Goal: Transaction & Acquisition: Purchase product/service

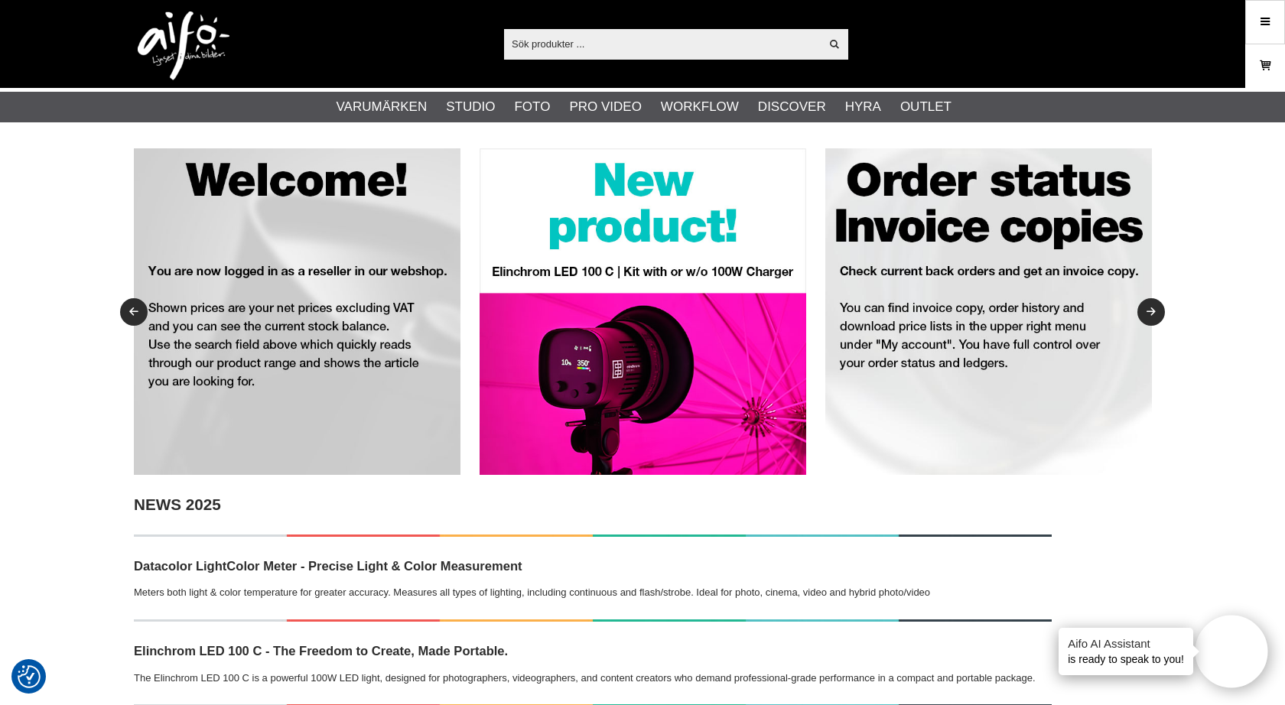
click at [1257, 42] on div "Meny" at bounding box center [1265, 22] width 40 height 44
click at [1256, 28] on link "Meny" at bounding box center [1265, 22] width 38 height 36
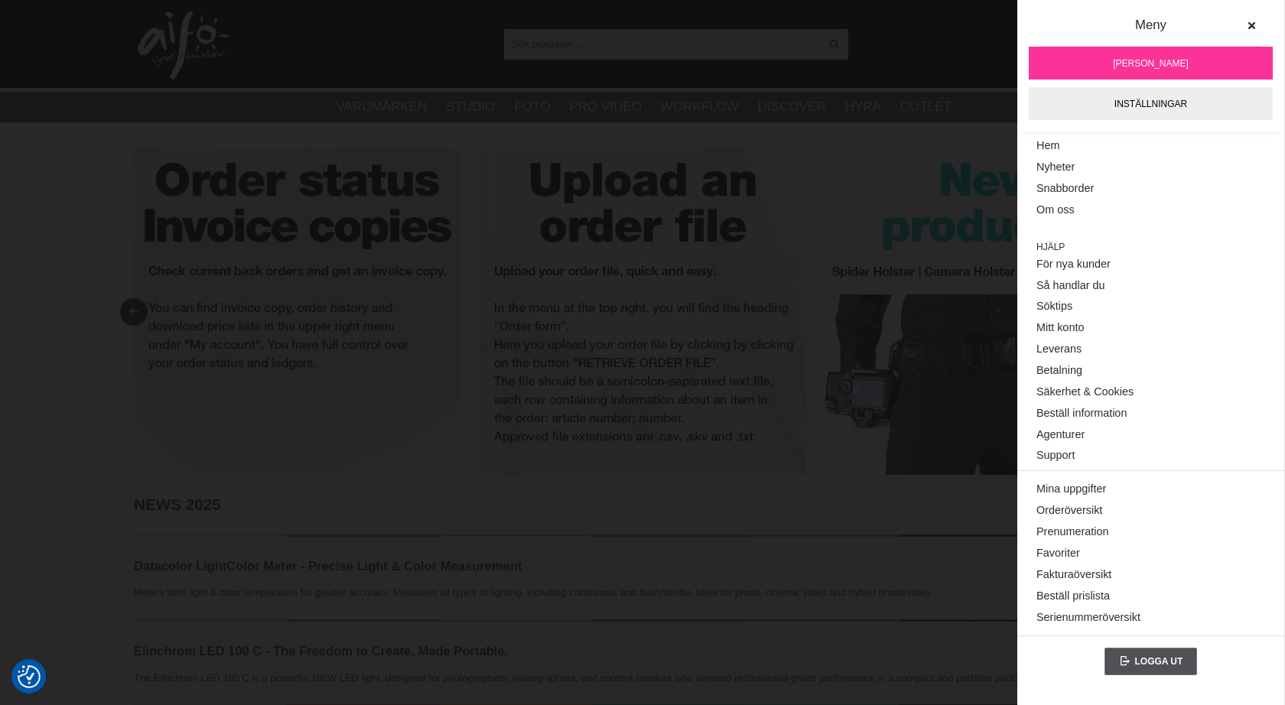
click at [635, 299] on img at bounding box center [642, 311] width 327 height 327
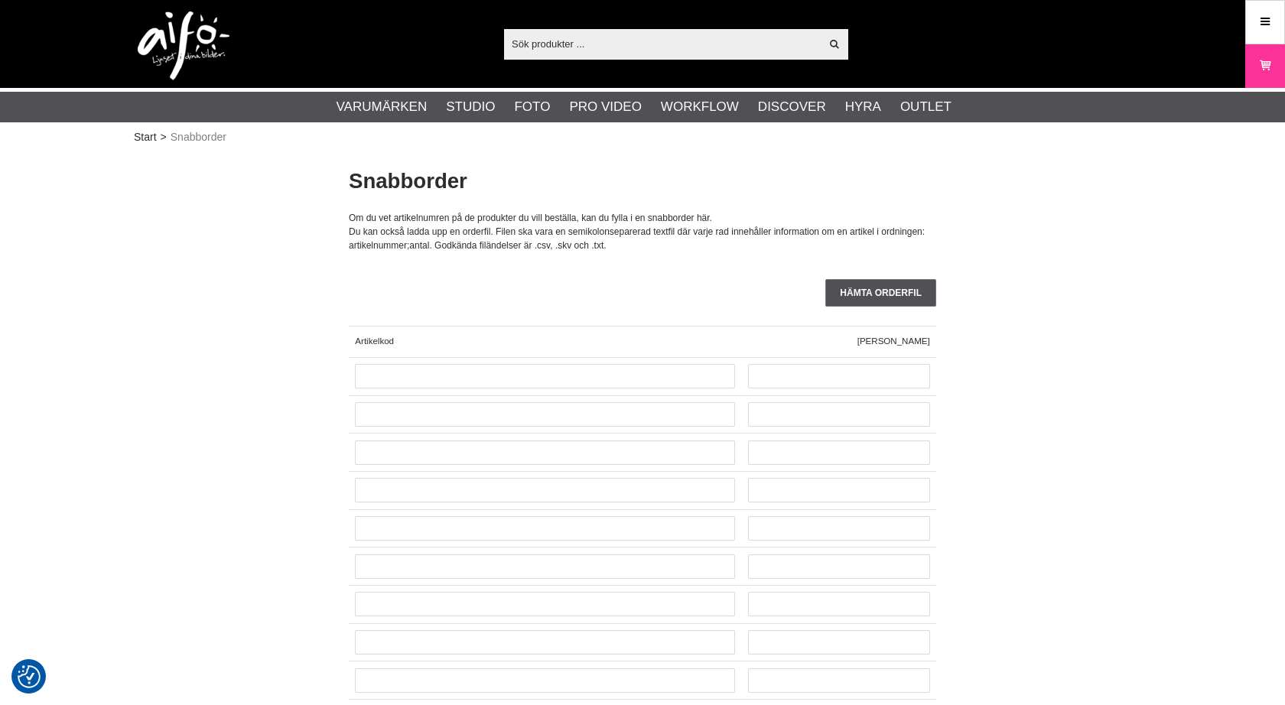
click at [652, 60] on div "Visa alla Artiklar Kategorier av artiklar Din sökning på gav inga träffar. Var …" at bounding box center [642, 44] width 1040 height 88
click at [648, 37] on input "text" at bounding box center [662, 43] width 316 height 23
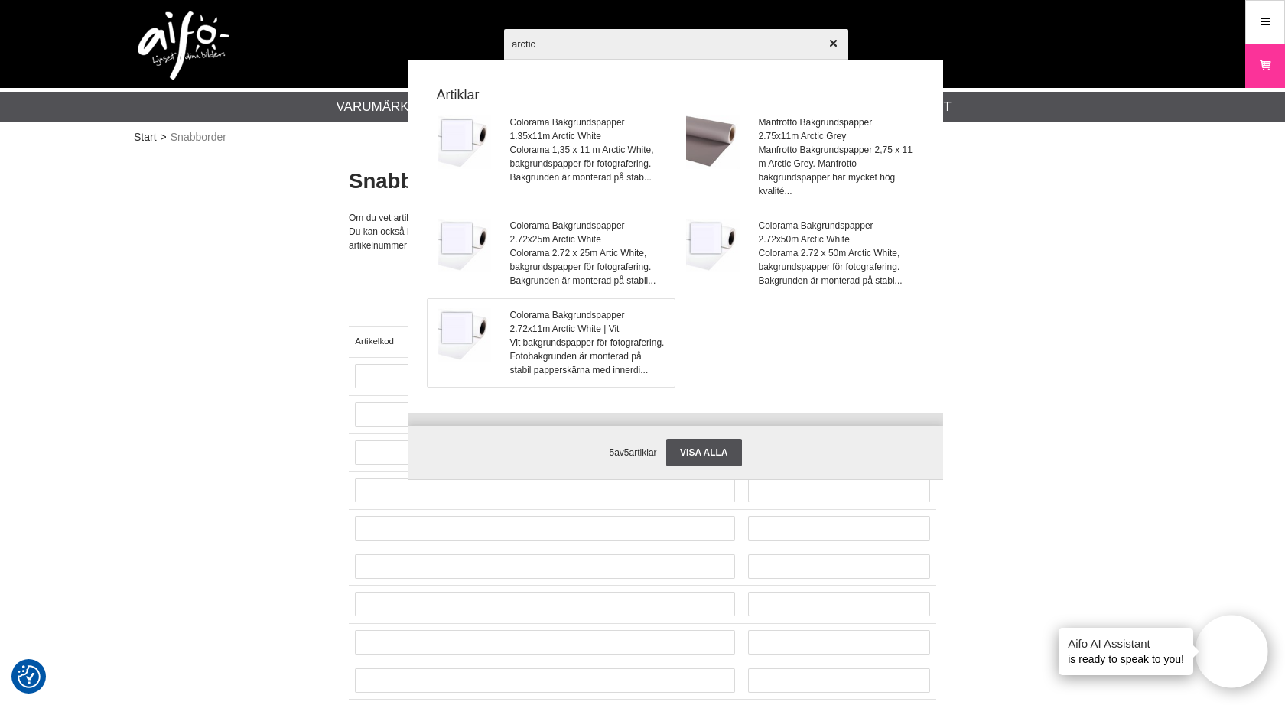
type input "arctic"
click at [540, 322] on span "Colorama Bakgrundspapper 2.72x11m Arctic White | Vit" at bounding box center [587, 322] width 155 height 28
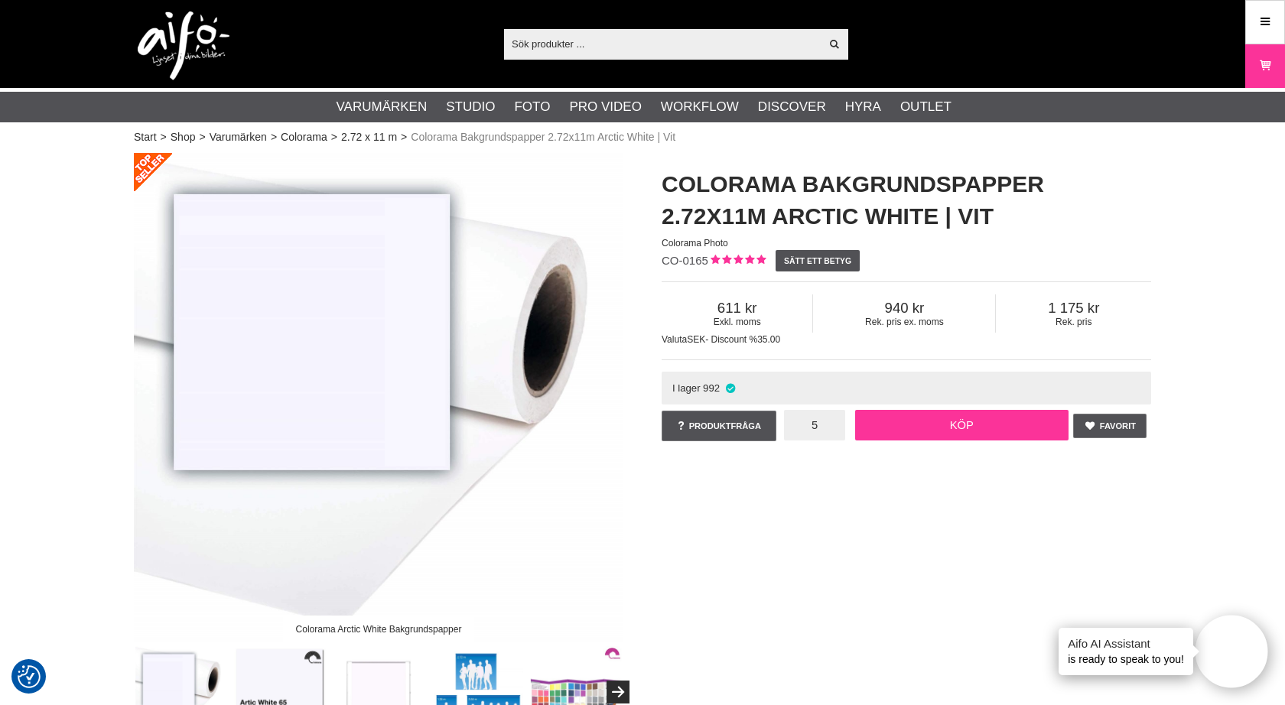
type input "5"
click at [963, 424] on link "Köp" at bounding box center [962, 425] width 214 height 31
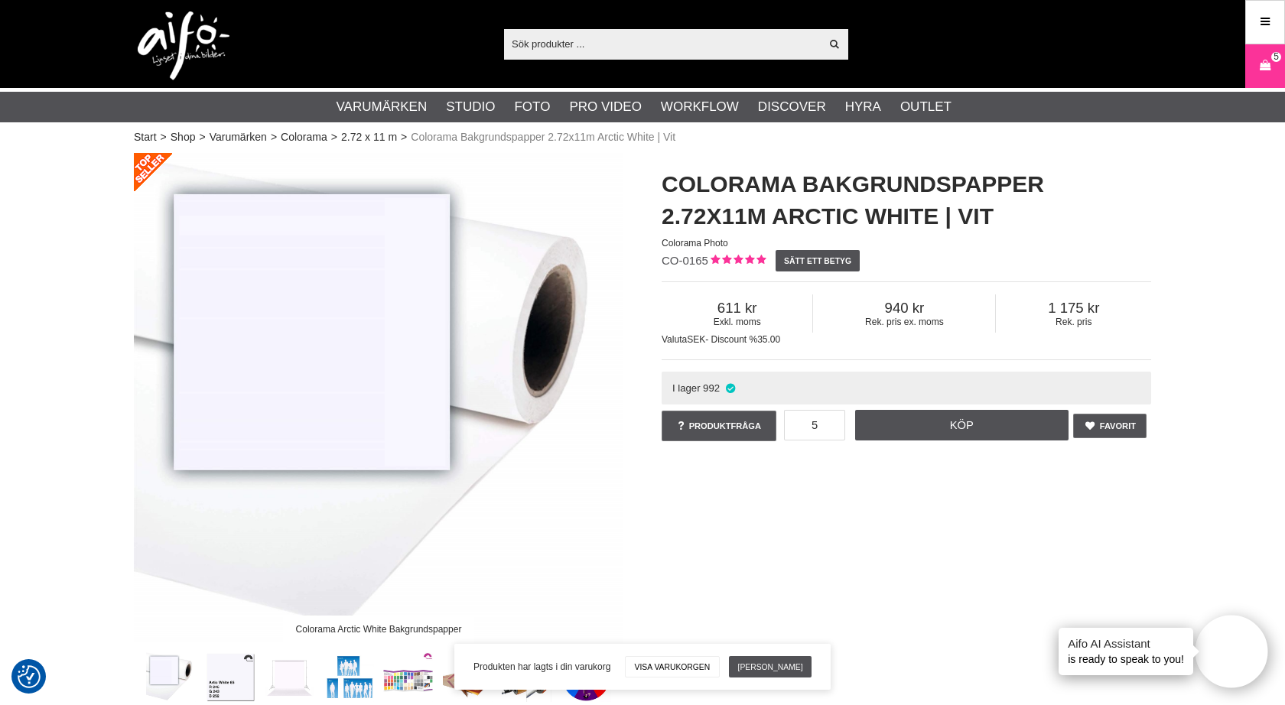
click at [581, 49] on input "text" at bounding box center [662, 43] width 316 height 23
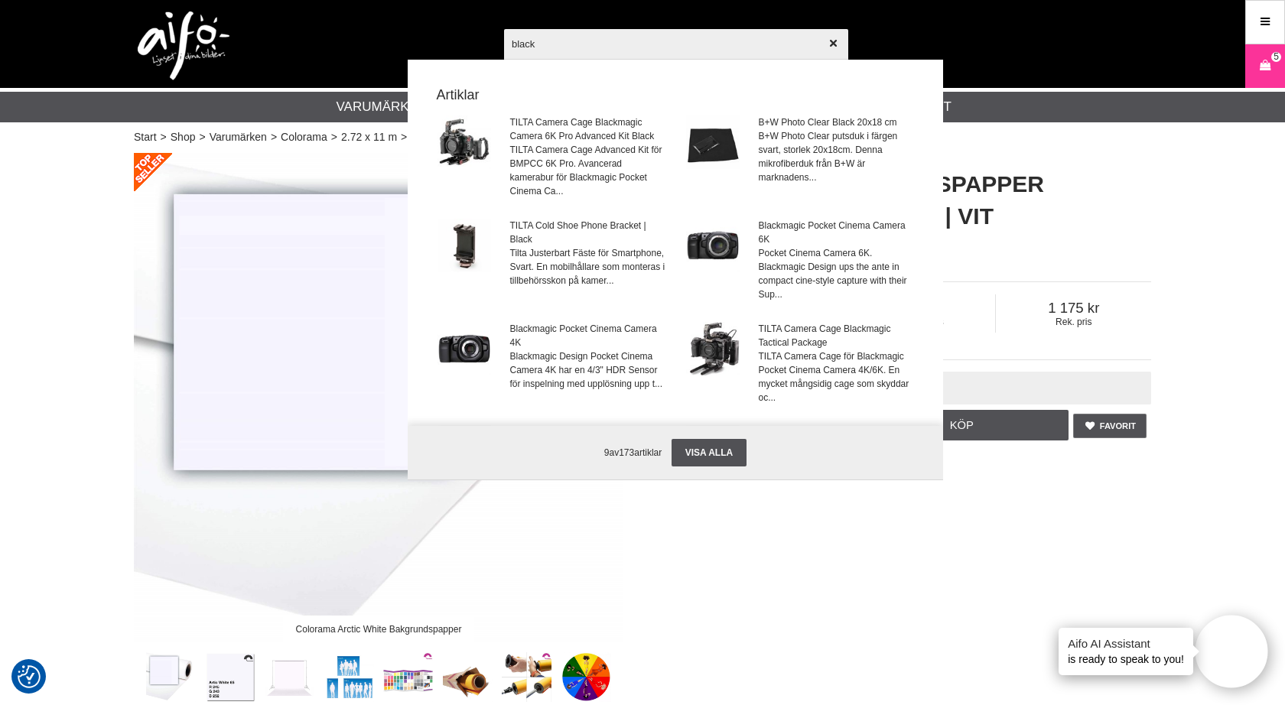
click at [512, 44] on input "black" at bounding box center [676, 44] width 344 height 54
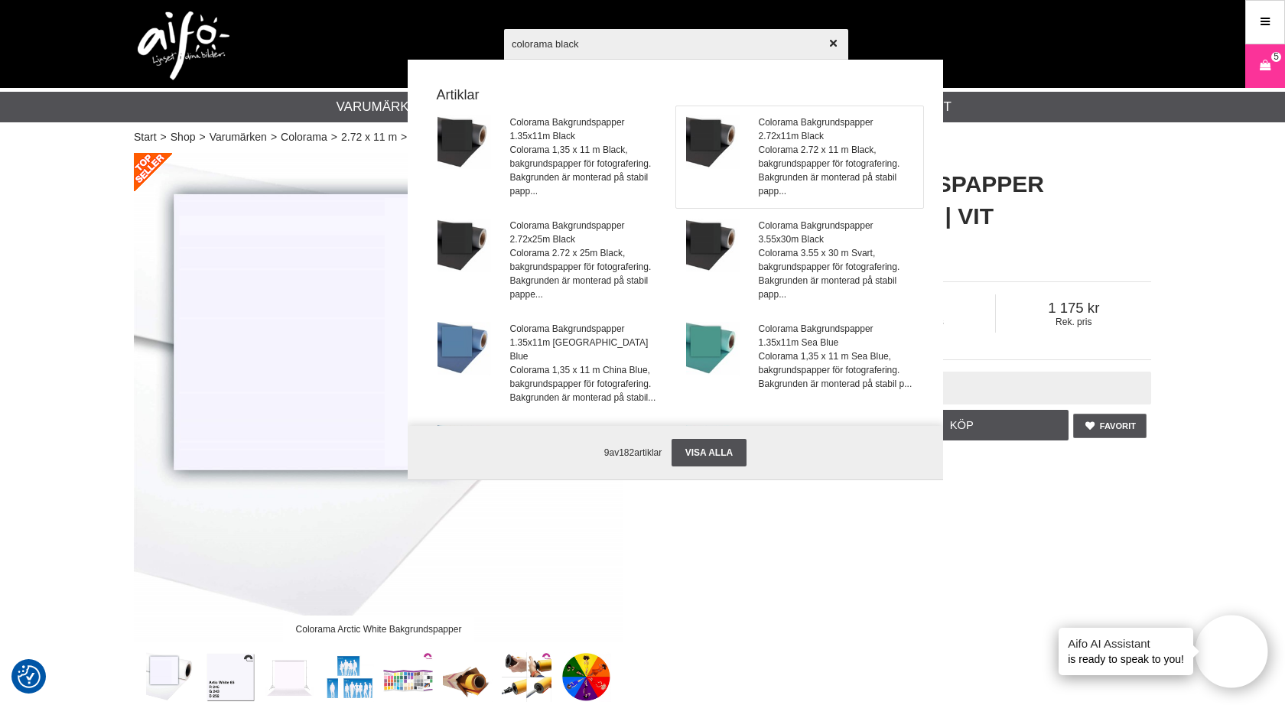
type input "colorama black"
click at [739, 130] on img at bounding box center [713, 142] width 54 height 54
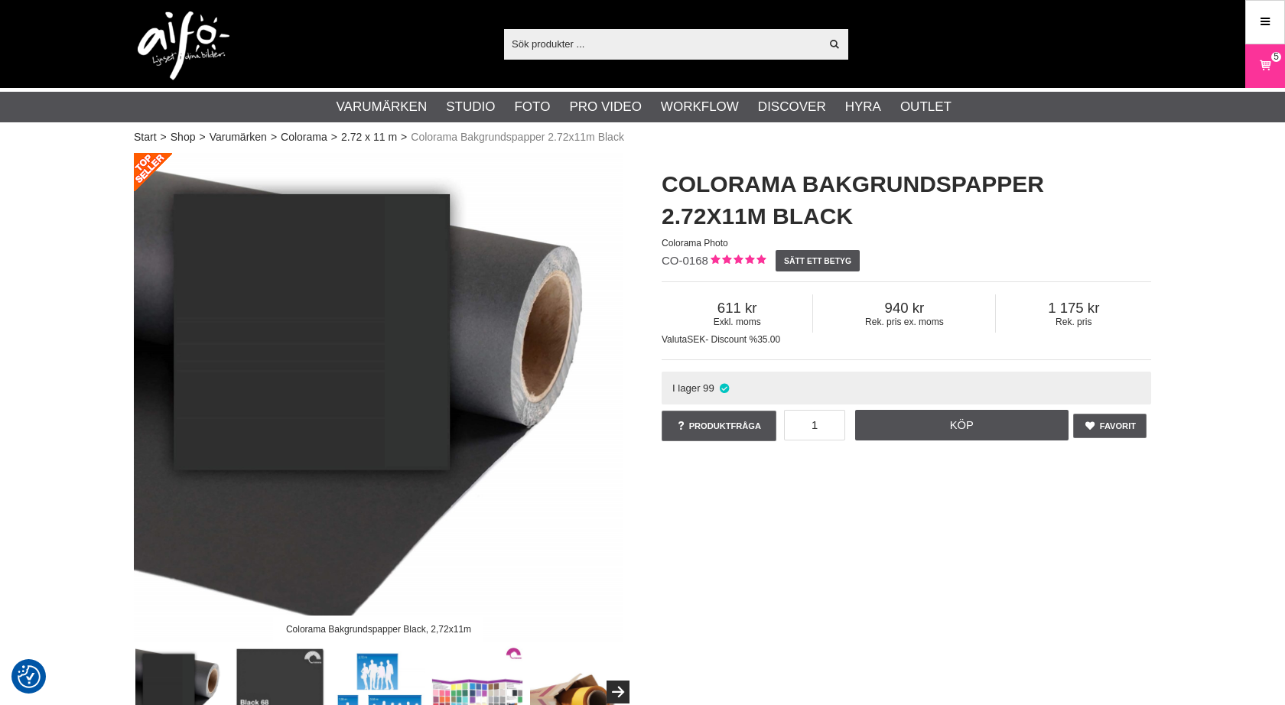
checkbox input "true"
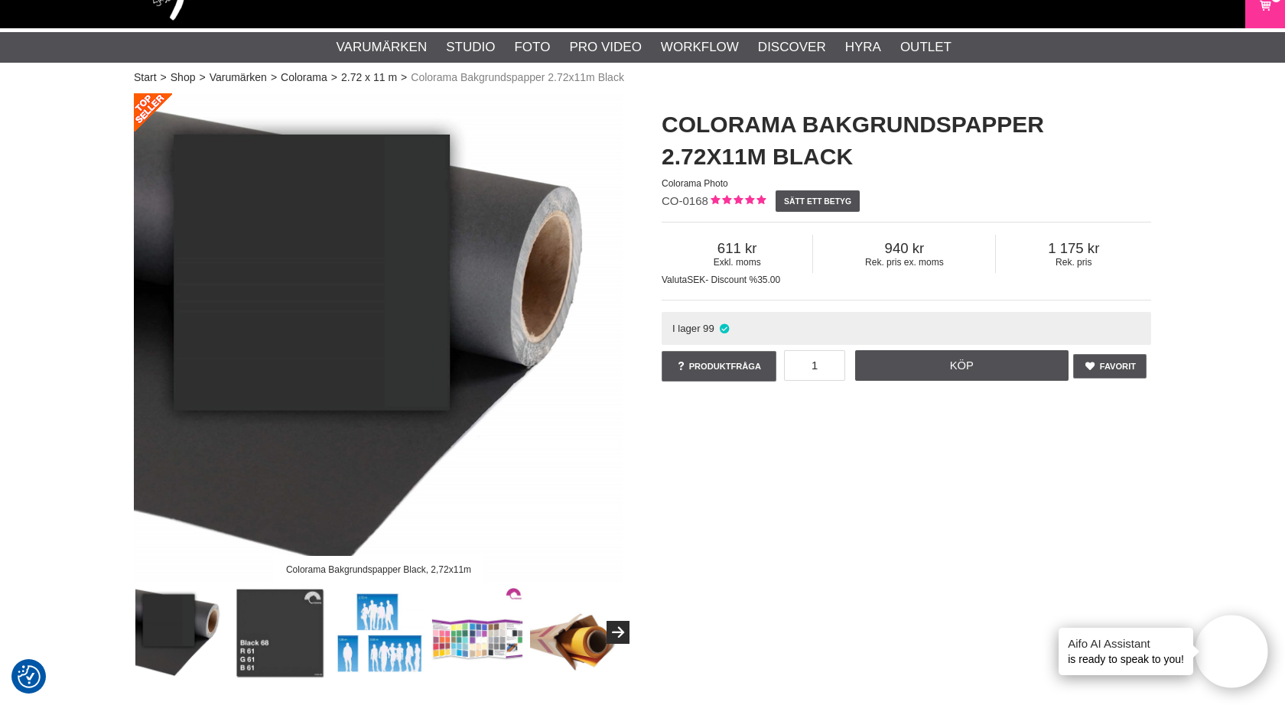
scroll to position [63, 0]
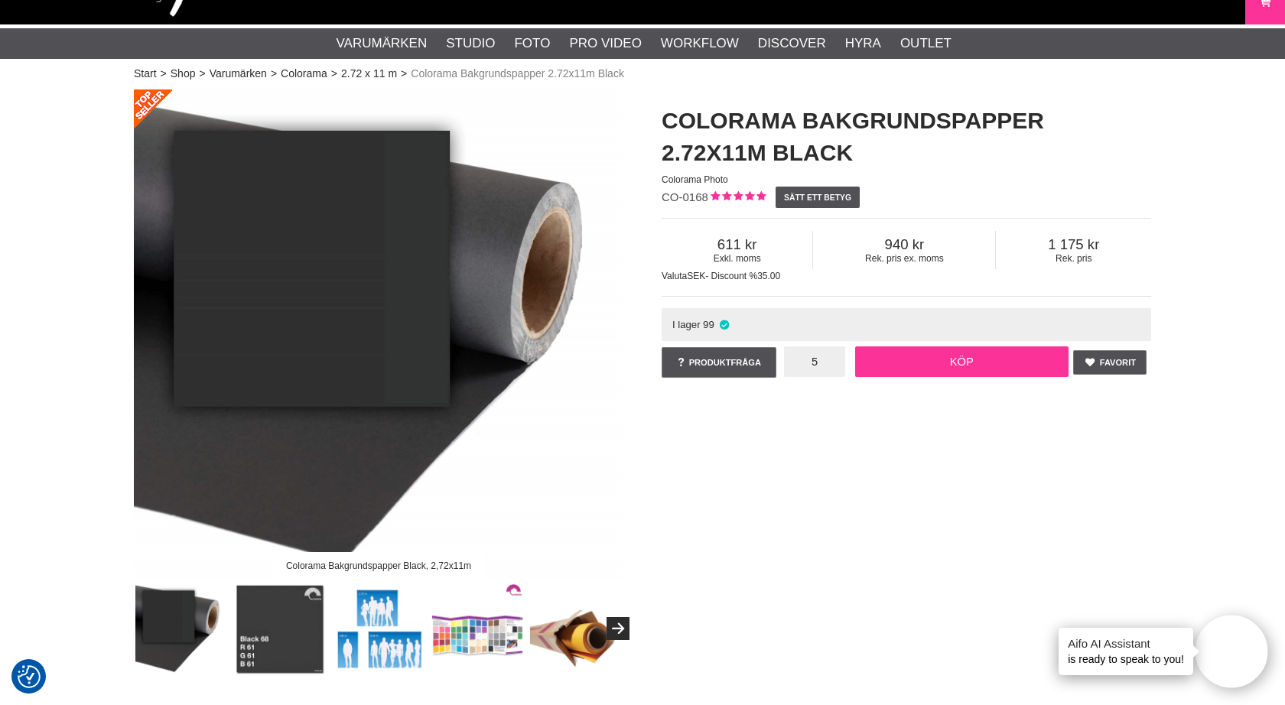
type input "5"
click at [922, 357] on link "Köp" at bounding box center [962, 361] width 214 height 31
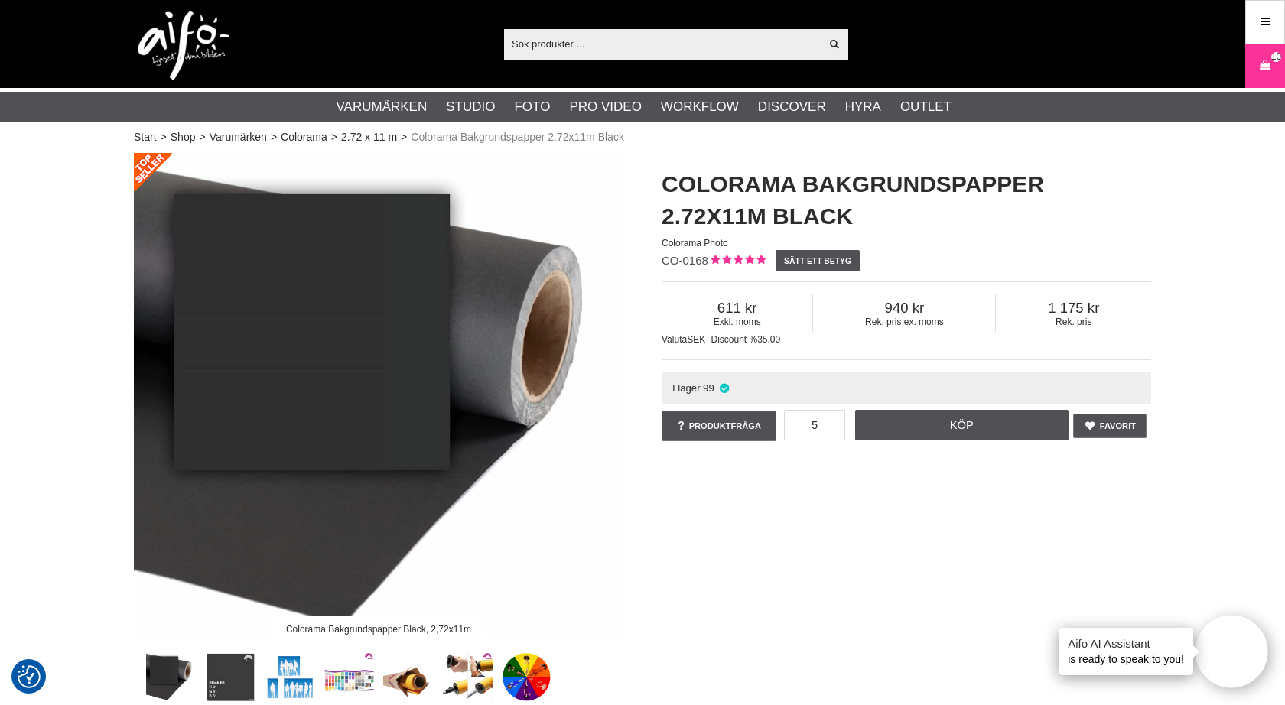
scroll to position [0, 0]
click at [1261, 63] on icon at bounding box center [1264, 65] width 15 height 17
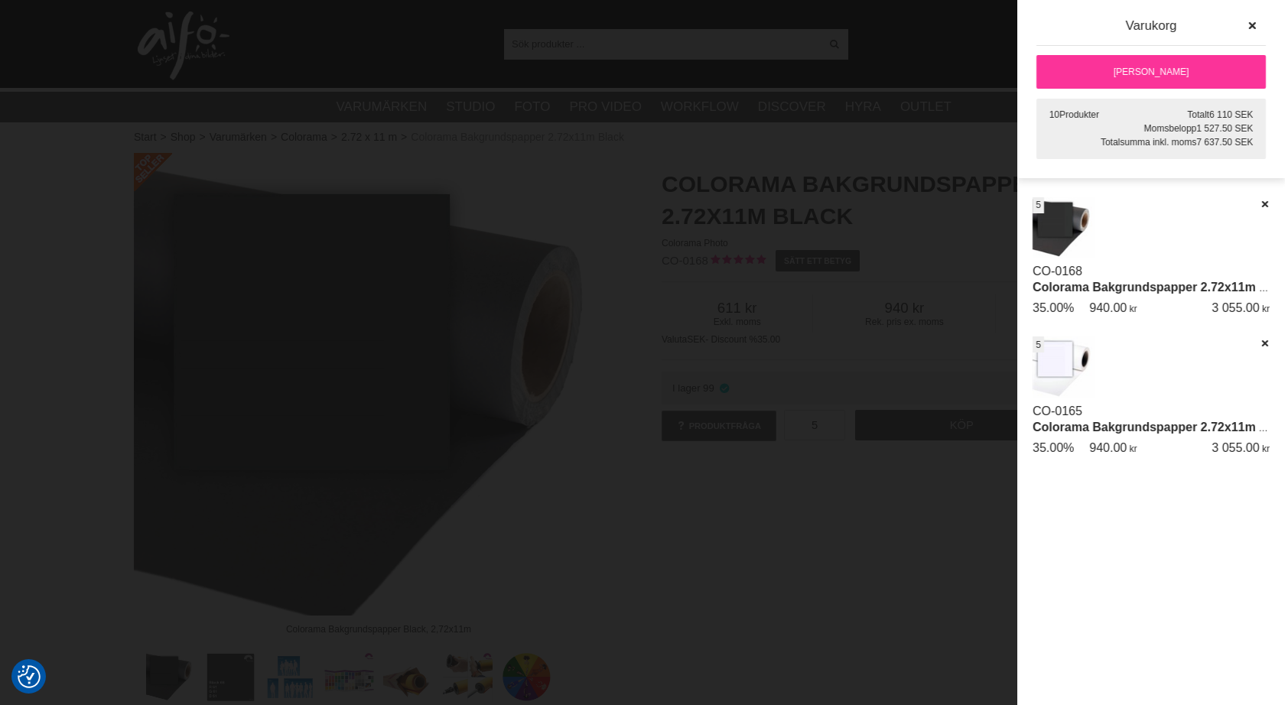
click at [1130, 71] on link "[PERSON_NAME]" at bounding box center [1150, 72] width 229 height 34
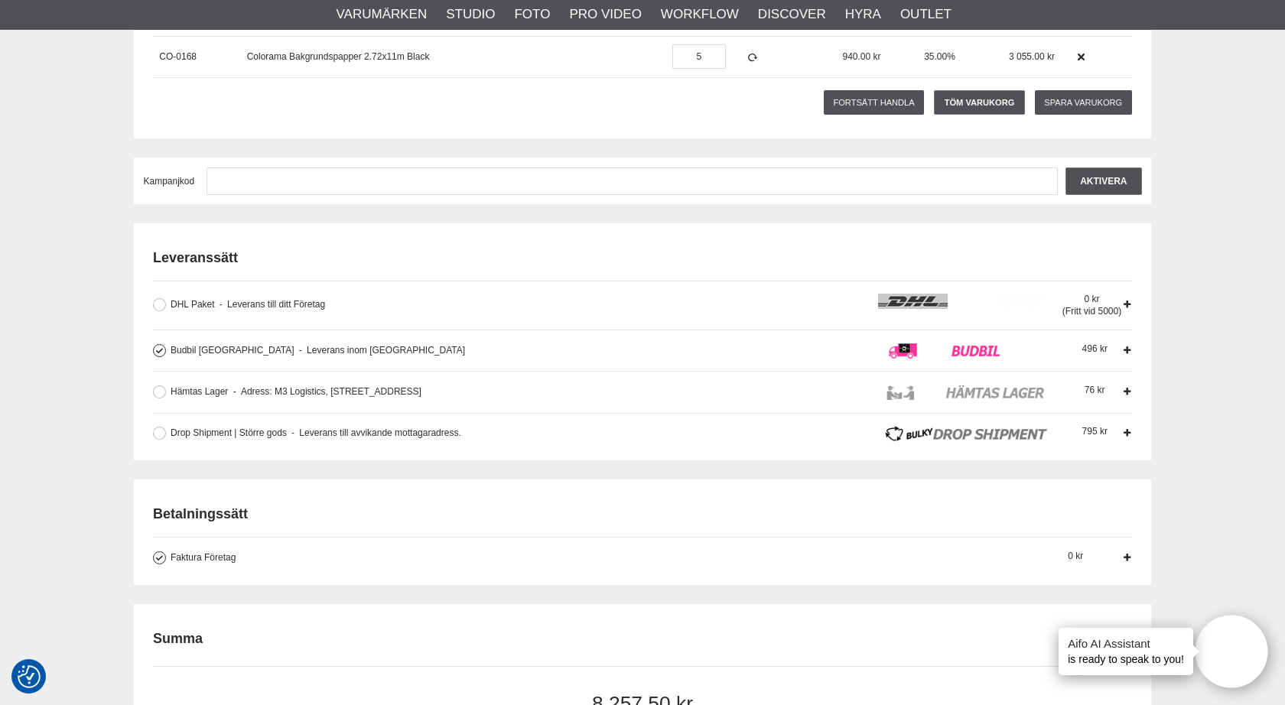
scroll to position [311, 0]
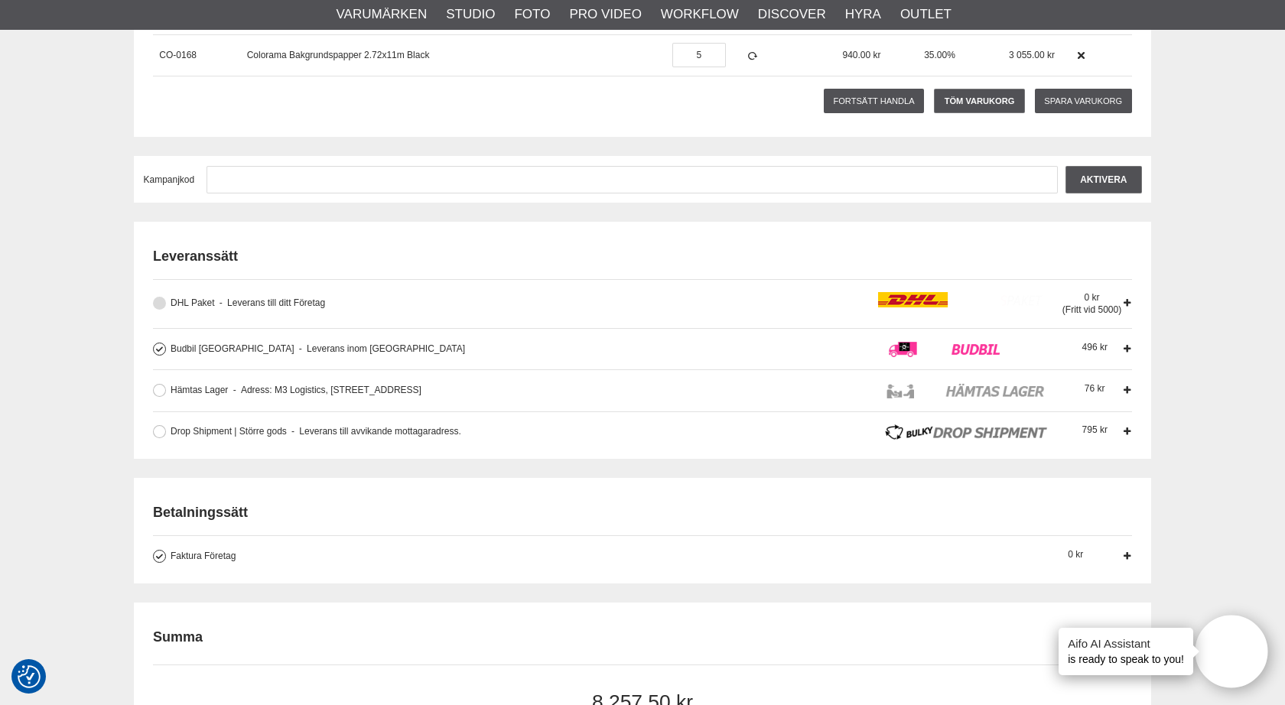
click at [157, 299] on button at bounding box center [159, 303] width 13 height 13
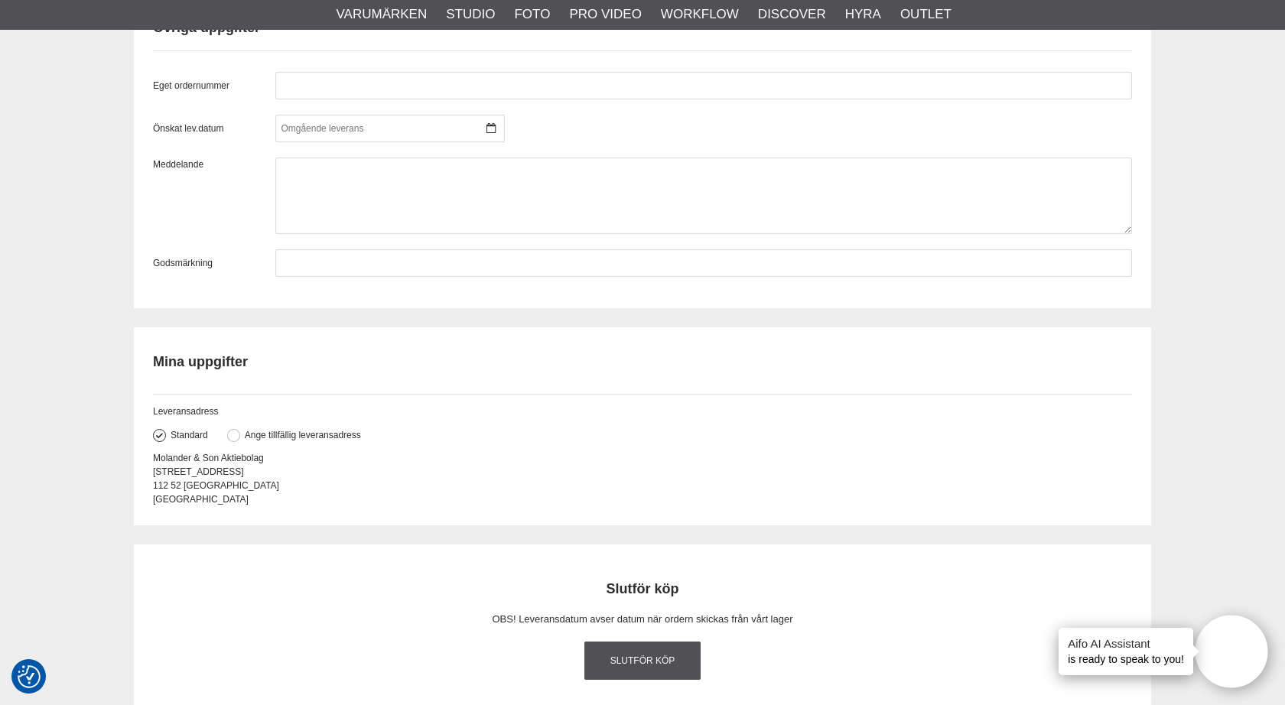
scroll to position [1376, 0]
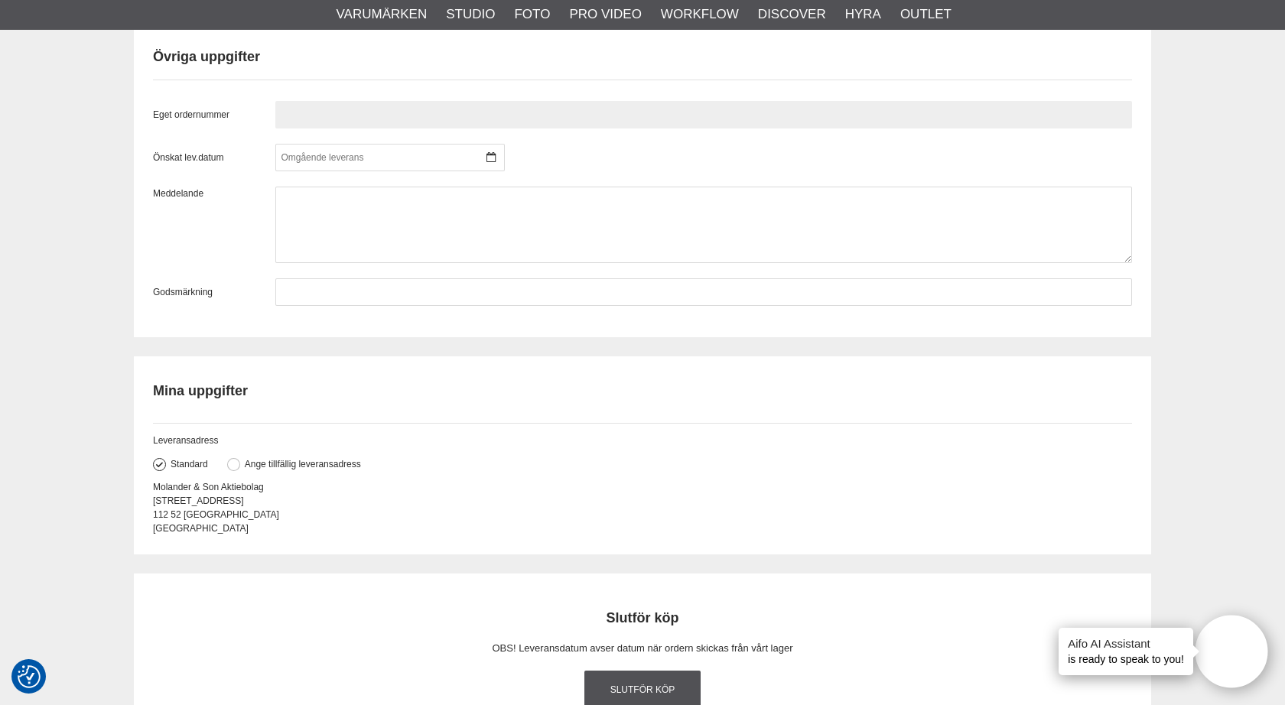
click at [327, 122] on input "text" at bounding box center [703, 115] width 857 height 28
type input "255"
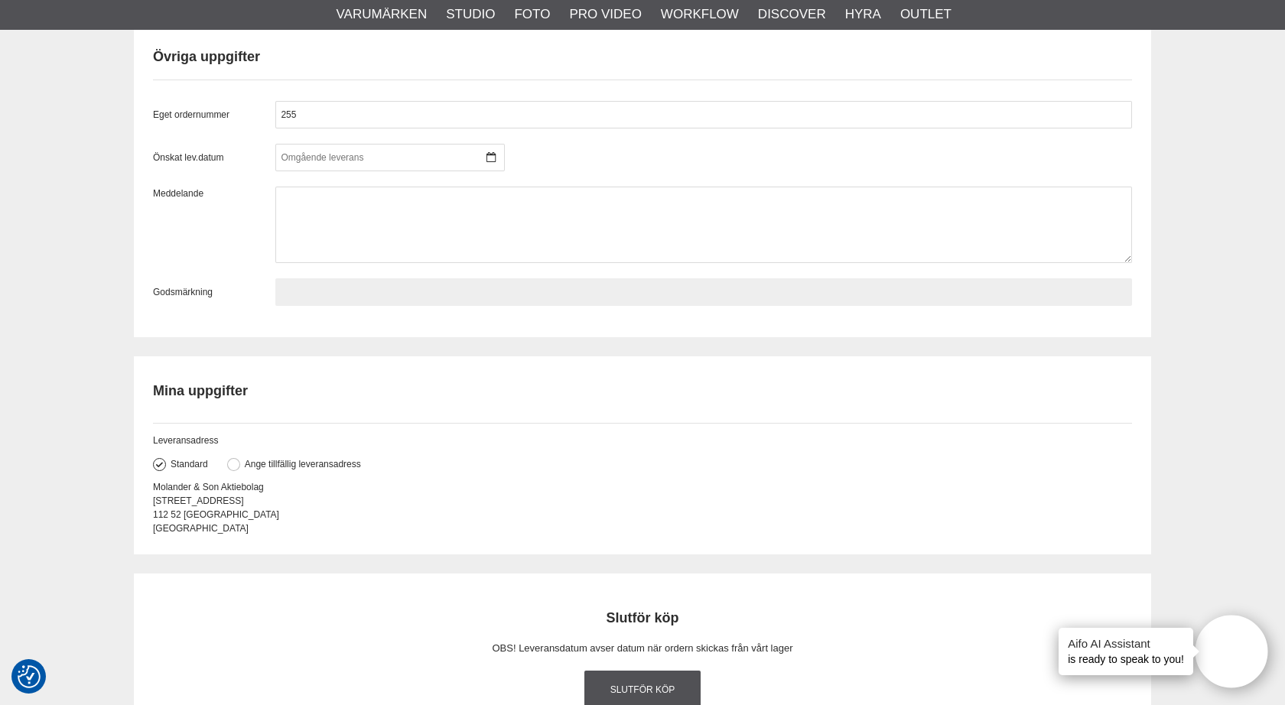
click at [313, 284] on input "text" at bounding box center [703, 292] width 857 height 28
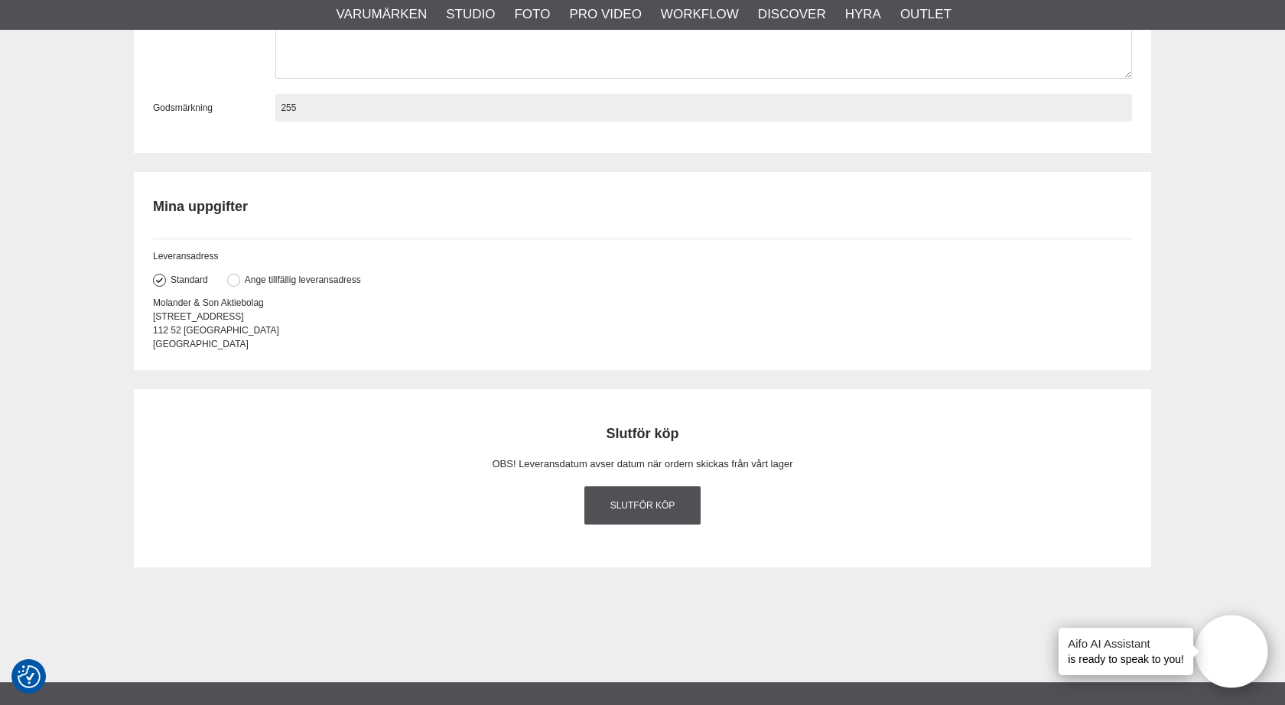
scroll to position [1600, 0]
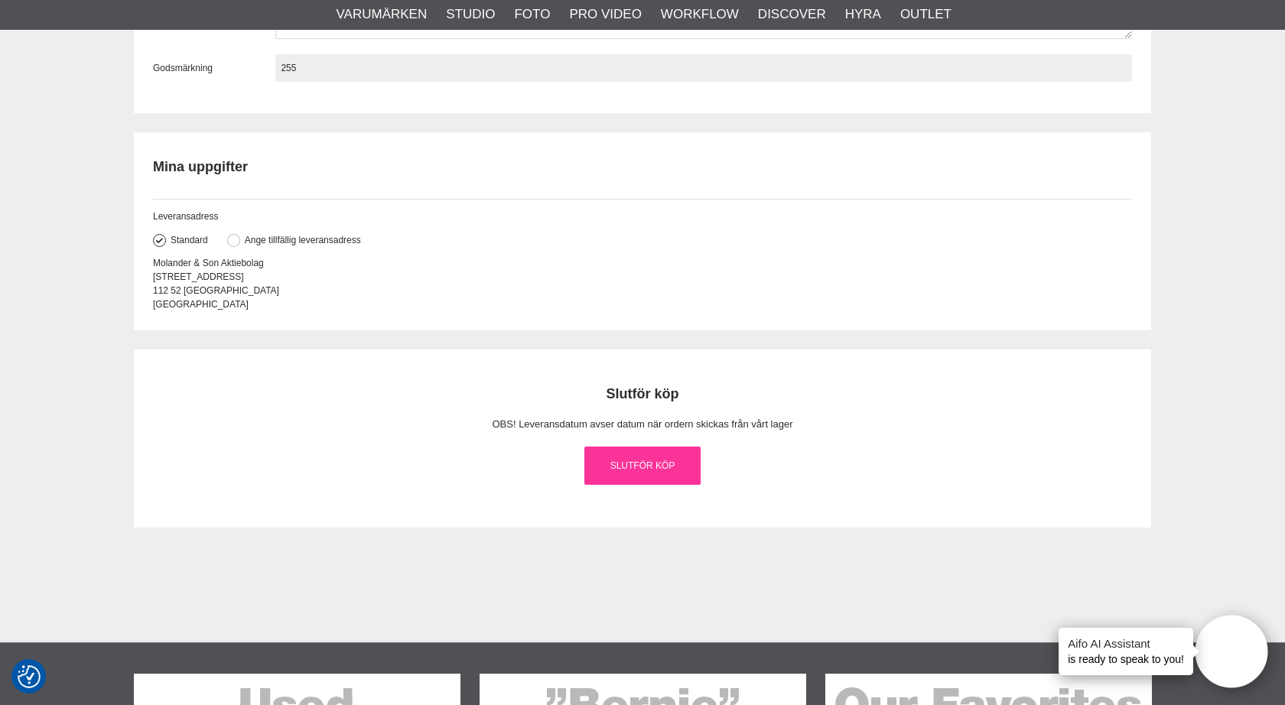
type input "255"
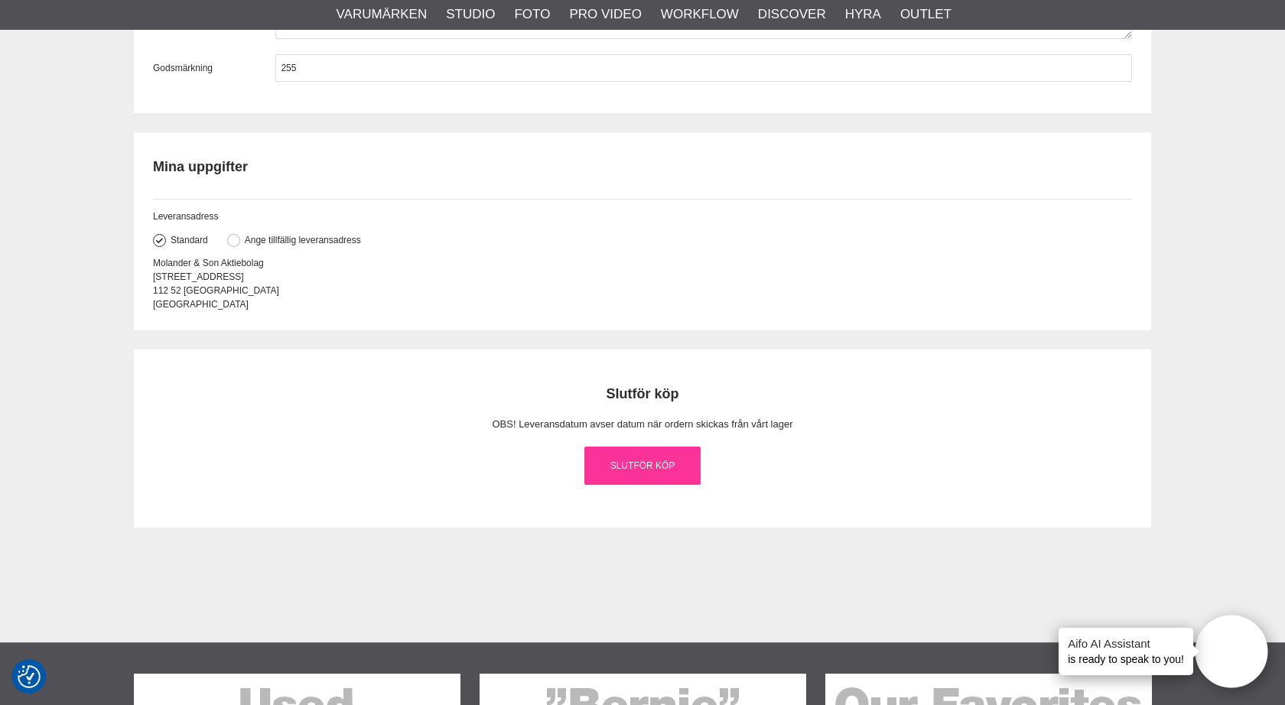
click at [698, 468] on link "Slutför köp" at bounding box center [642, 466] width 116 height 38
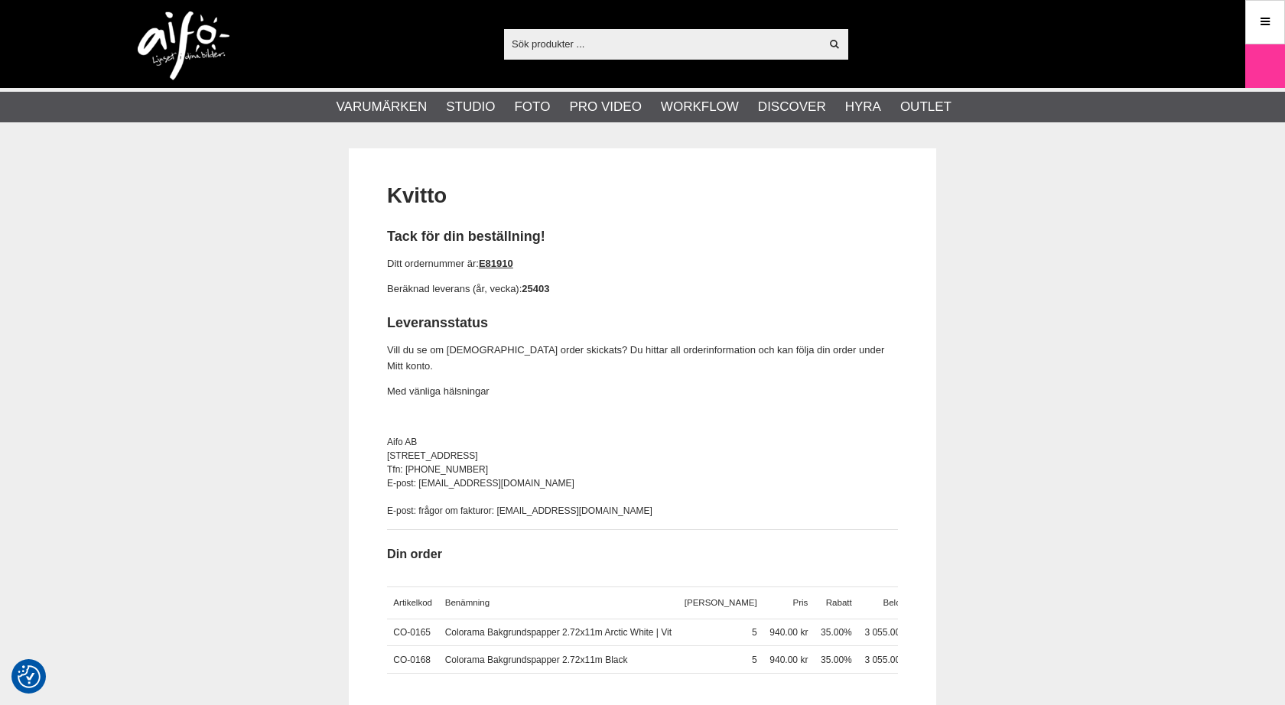
checkbox input "true"
